Goal: Find specific page/section: Find specific page/section

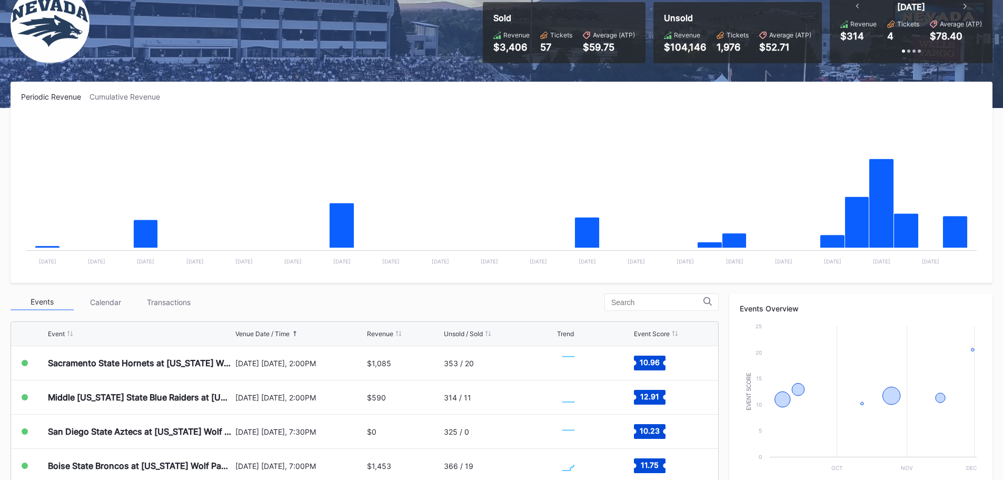
scroll to position [211, 0]
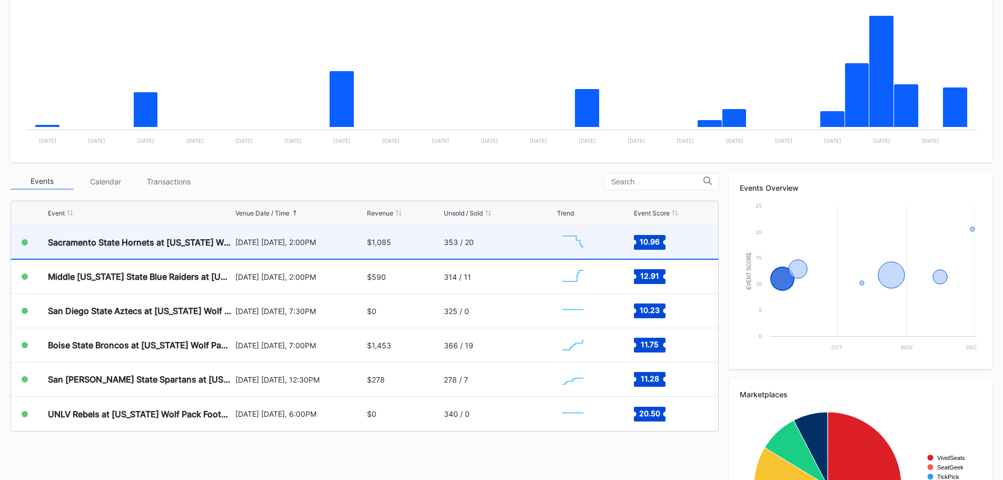
click at [519, 245] on div "353 / 20" at bounding box center [499, 241] width 111 height 33
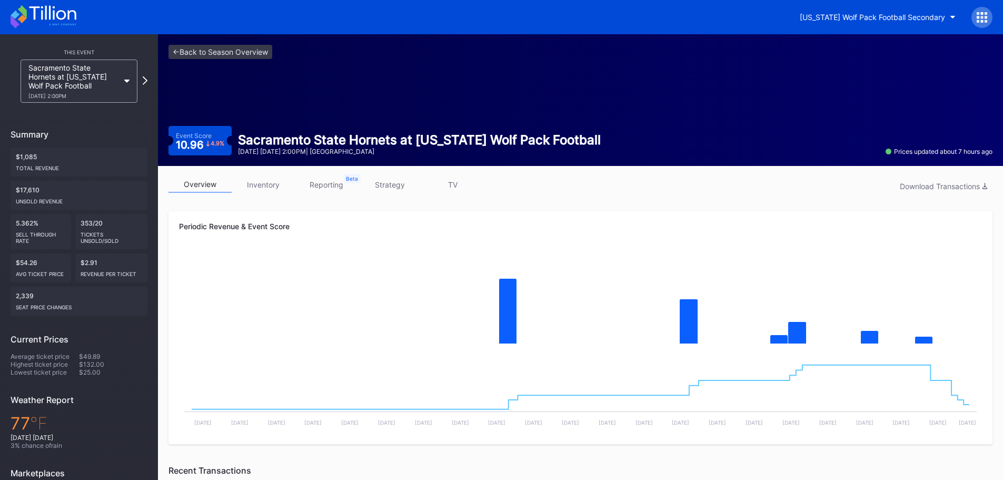
click at [249, 178] on link "inventory" at bounding box center [263, 184] width 63 height 16
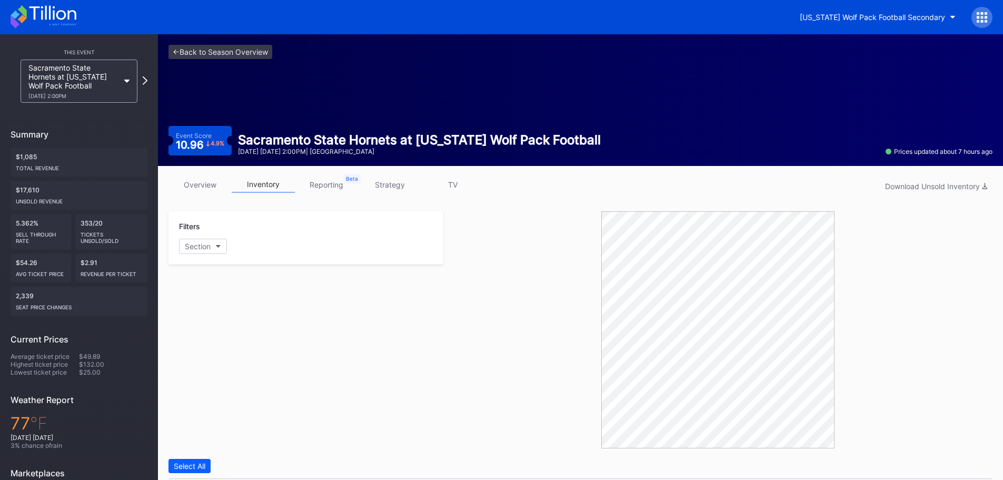
click at [437, 183] on link "TV" at bounding box center [452, 184] width 63 height 16
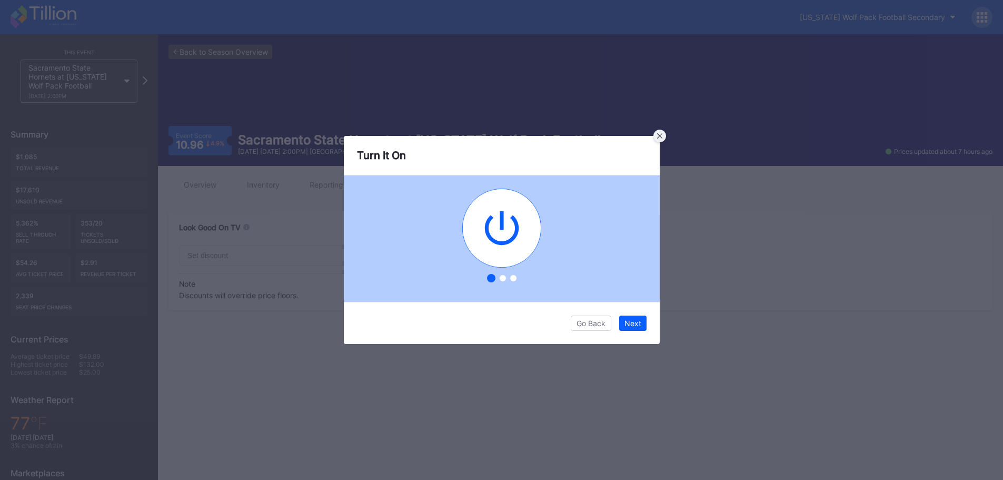
click at [658, 135] on icon at bounding box center [659, 135] width 5 height 5
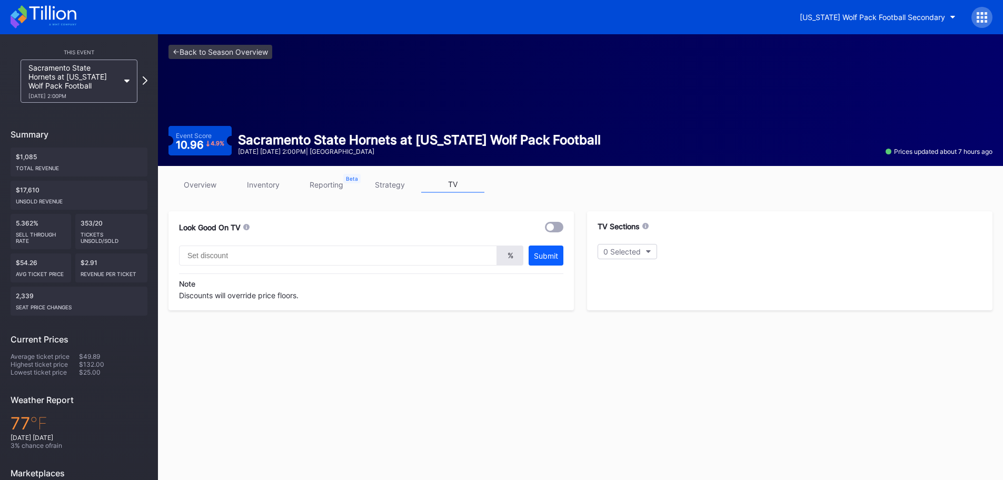
click at [396, 192] on link "strategy" at bounding box center [389, 184] width 63 height 16
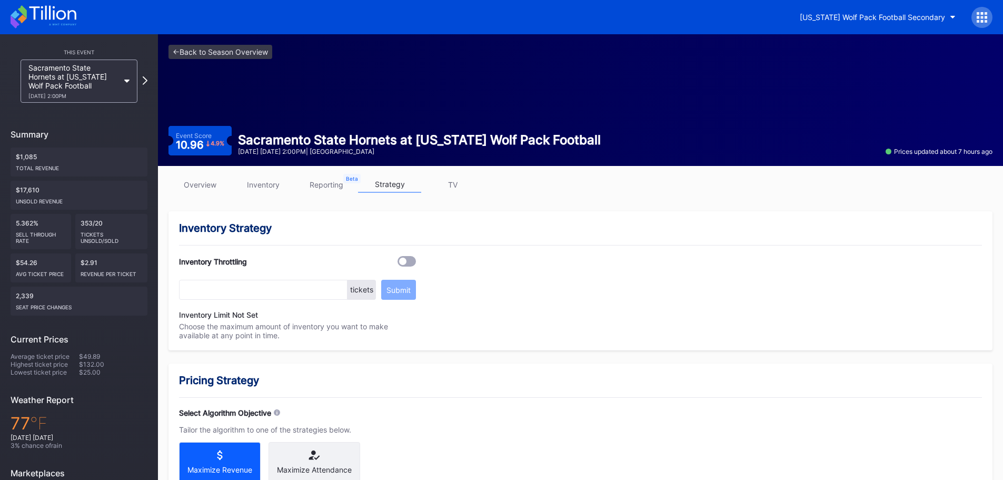
click at [466, 182] on link "TV" at bounding box center [452, 184] width 63 height 16
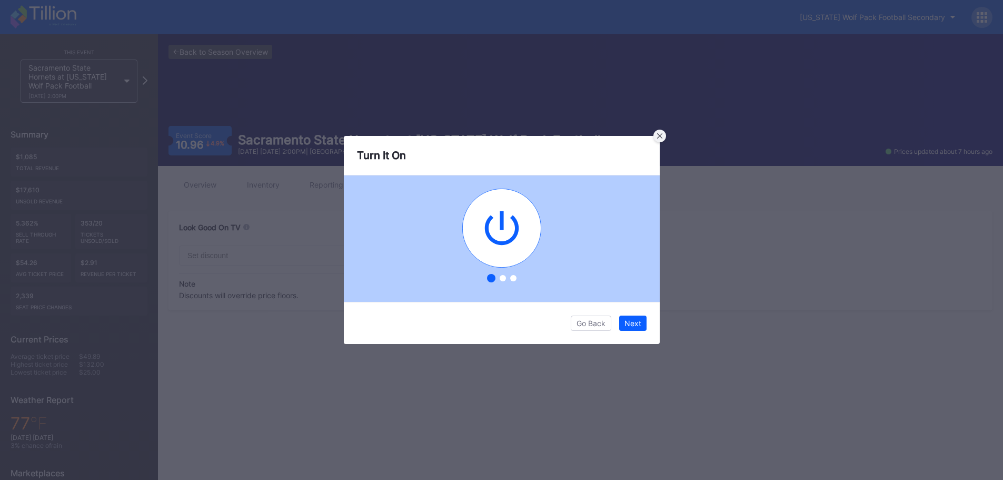
click at [661, 139] on div at bounding box center [660, 136] width 13 height 13
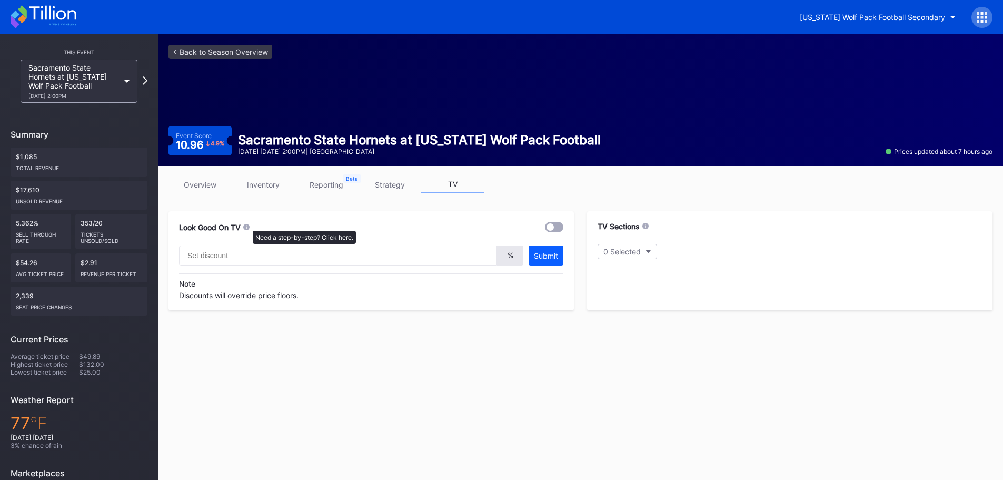
click at [248, 225] on icon at bounding box center [246, 226] width 6 height 6
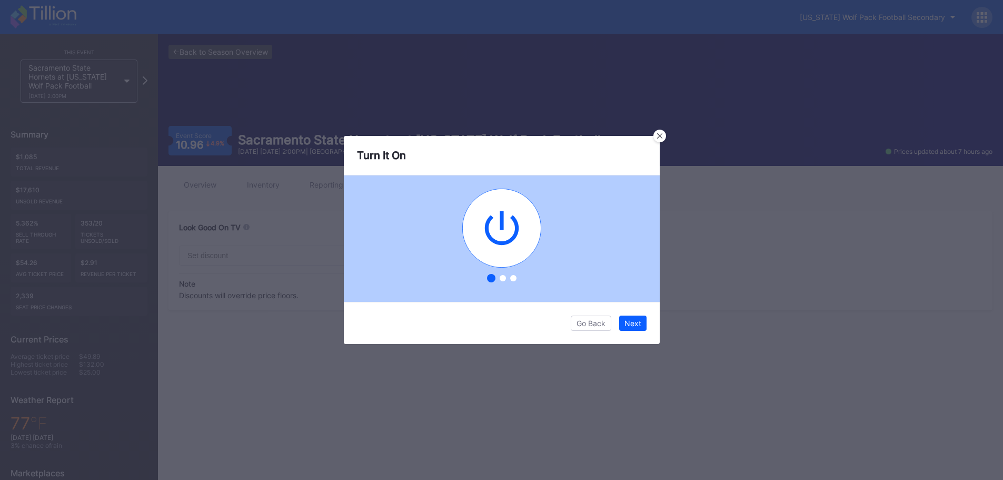
click at [501, 278] on div at bounding box center [503, 278] width 6 height 6
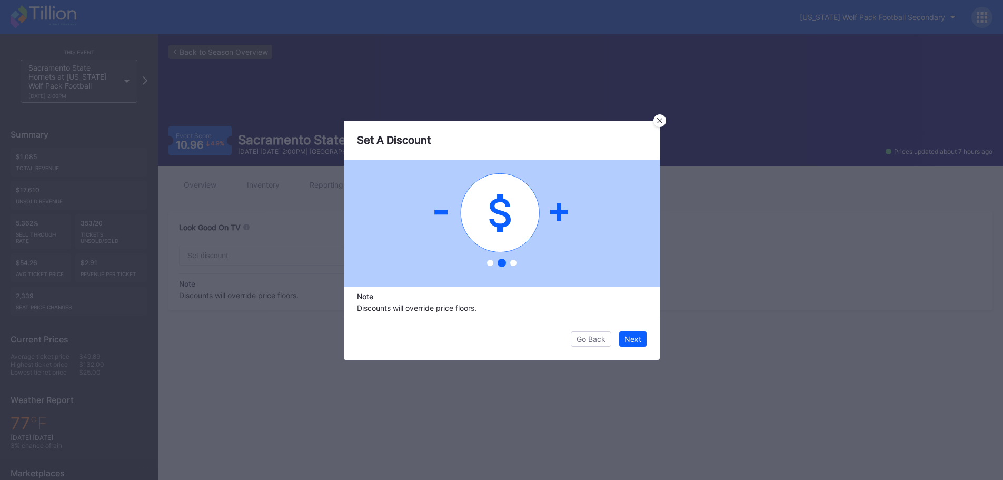
click at [515, 263] on div at bounding box center [513, 263] width 6 height 6
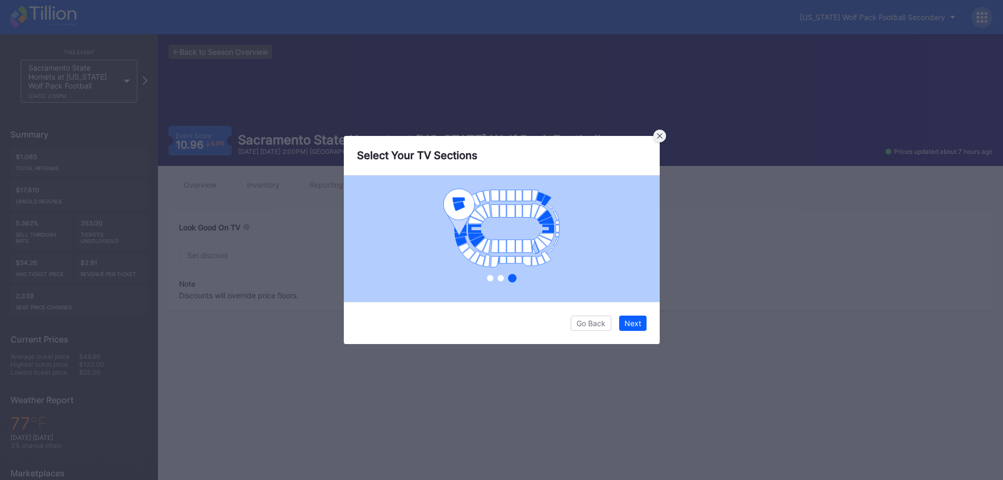
click at [660, 134] on icon at bounding box center [659, 135] width 5 height 5
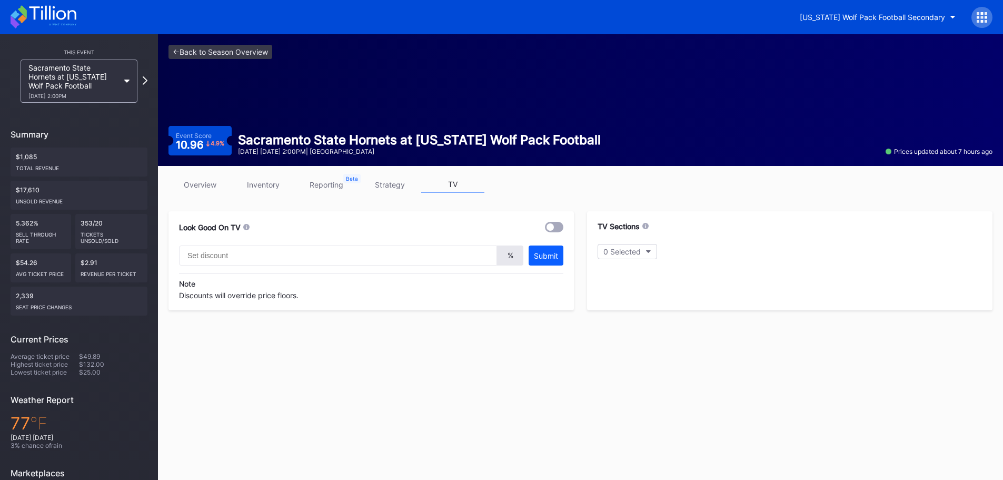
click at [644, 226] on icon at bounding box center [646, 226] width 6 height 6
click at [232, 47] on link "<- Back to Season Overview" at bounding box center [221, 52] width 104 height 14
